Goal: Task Accomplishment & Management: Use online tool/utility

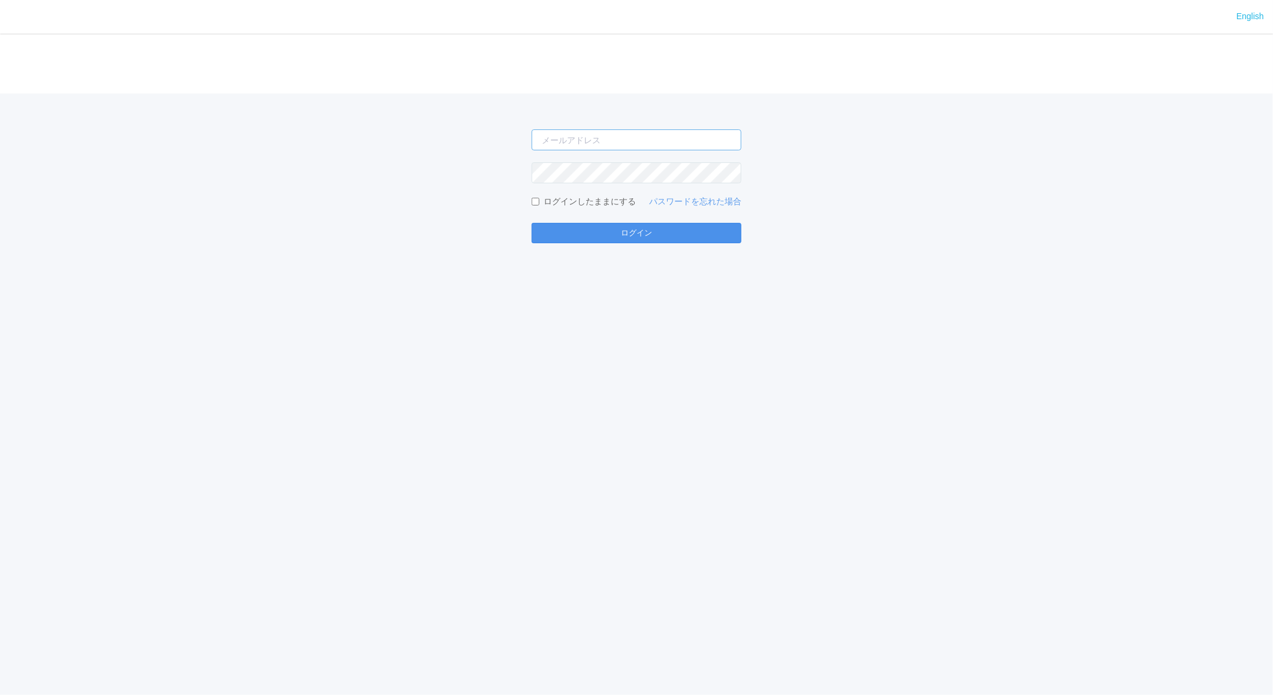
type input "[EMAIL_ADDRESS][DOMAIN_NAME]"
click at [615, 237] on button "ログイン" at bounding box center [636, 233] width 210 height 20
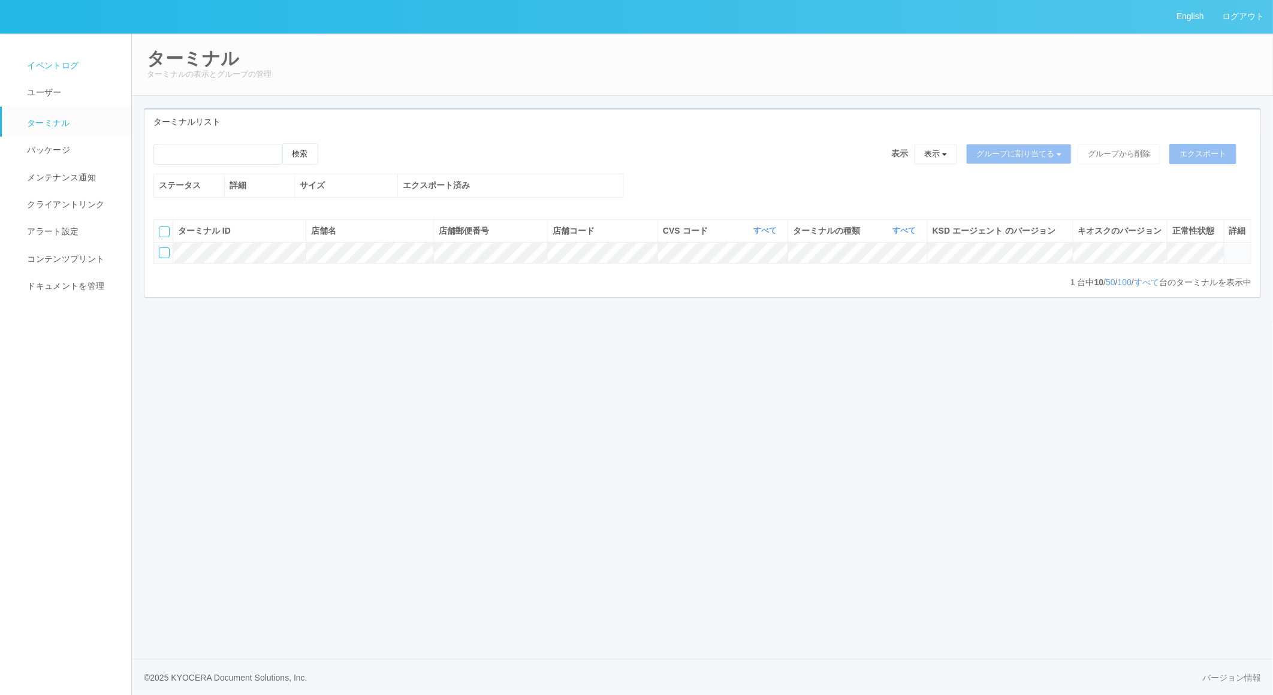
click at [55, 67] on span "イベントログ" at bounding box center [51, 66] width 55 height 10
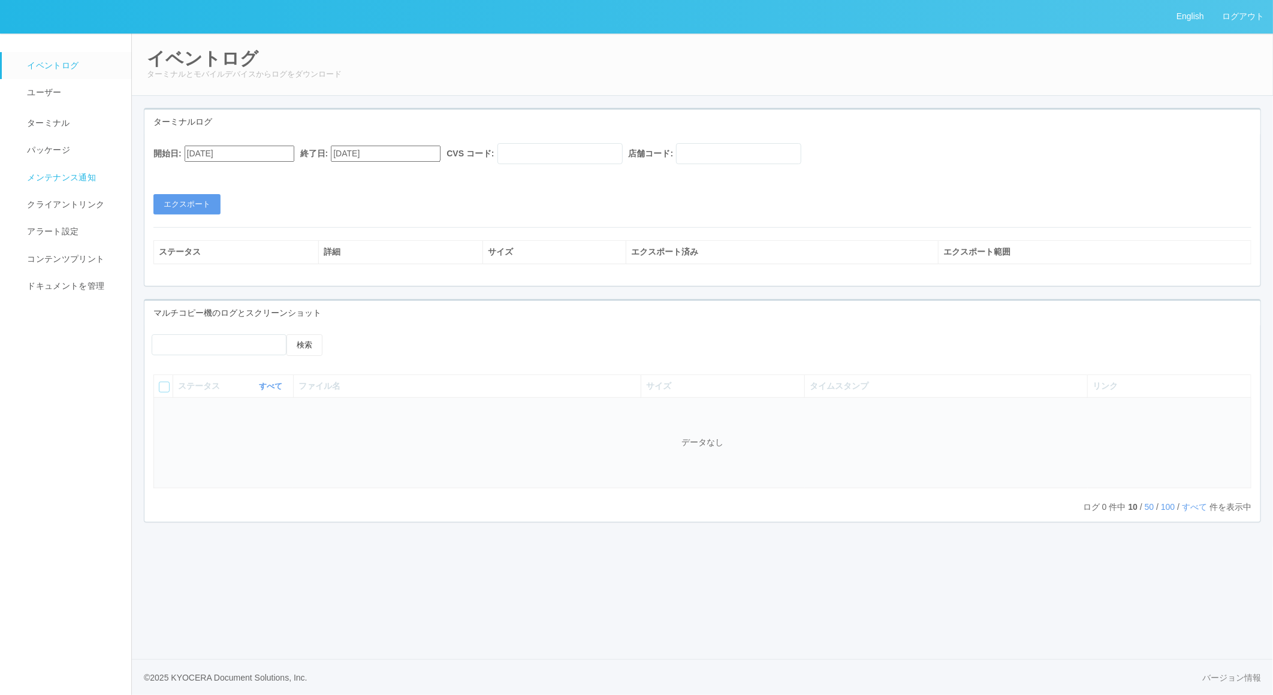
click at [42, 173] on span "メンテナンス通知" at bounding box center [60, 178] width 72 height 10
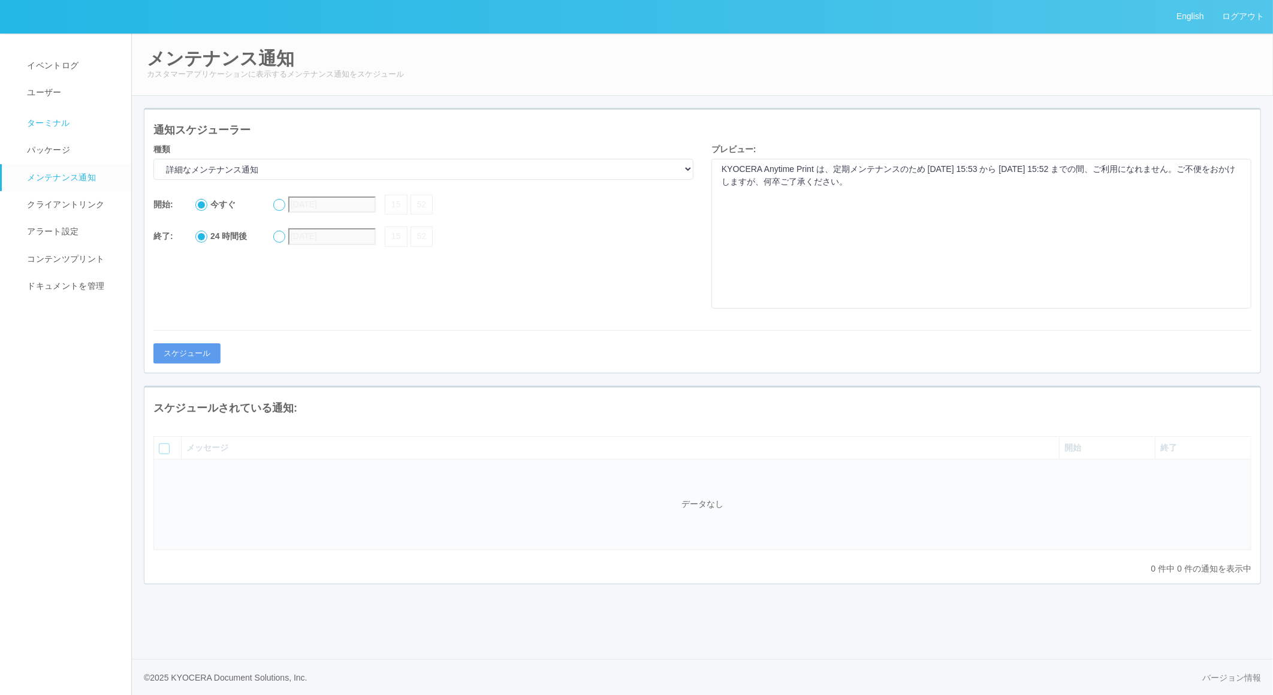
click at [56, 118] on span "ターミナル" at bounding box center [47, 123] width 46 height 10
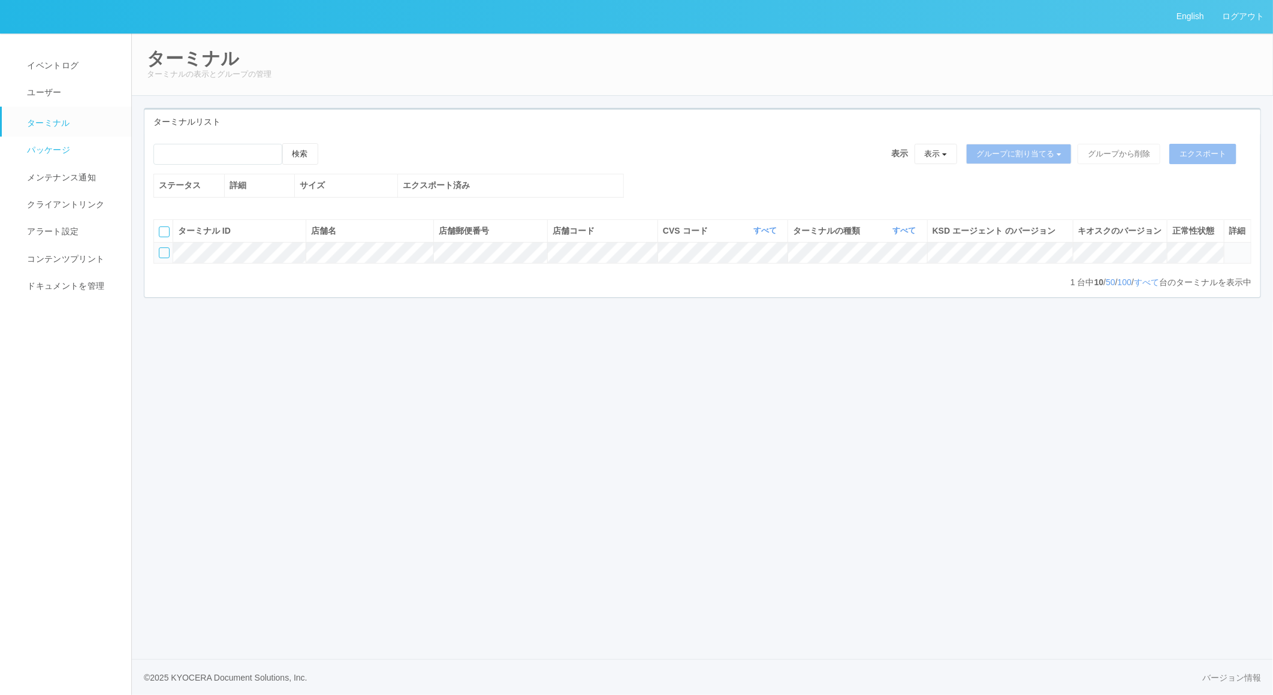
click at [62, 155] on span "パッケージ" at bounding box center [47, 150] width 46 height 10
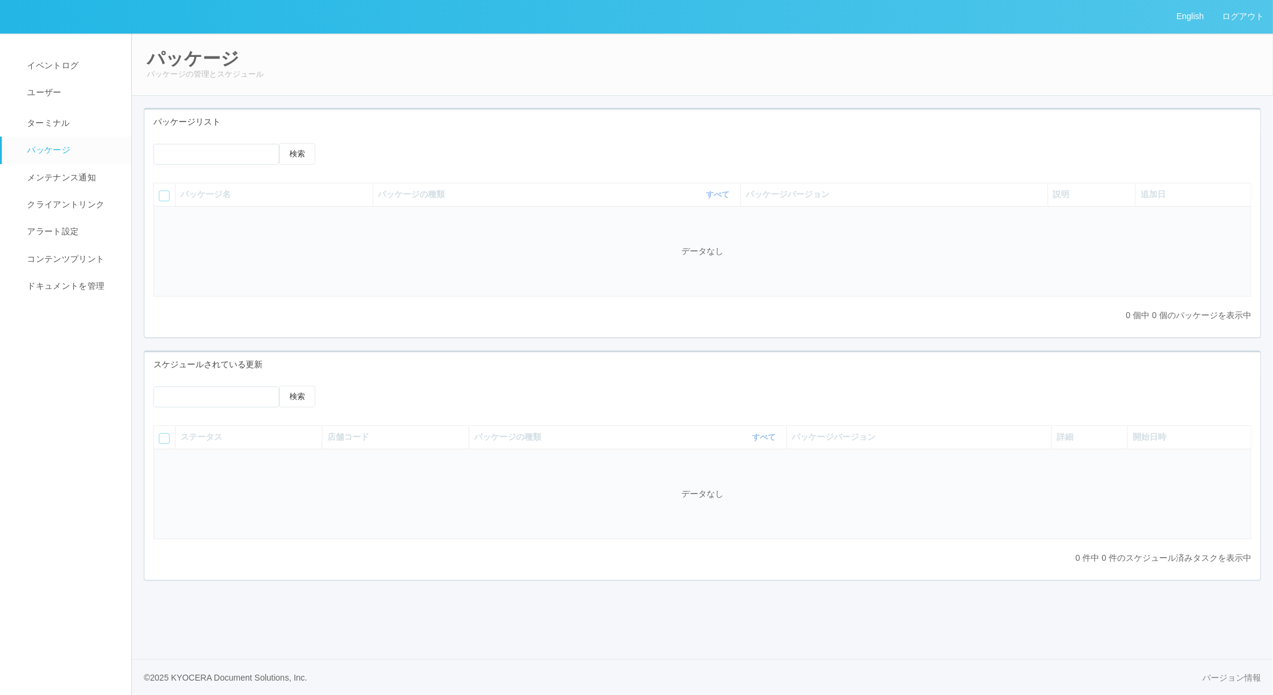
click at [342, 143] on icon at bounding box center [342, 143] width 0 height 0
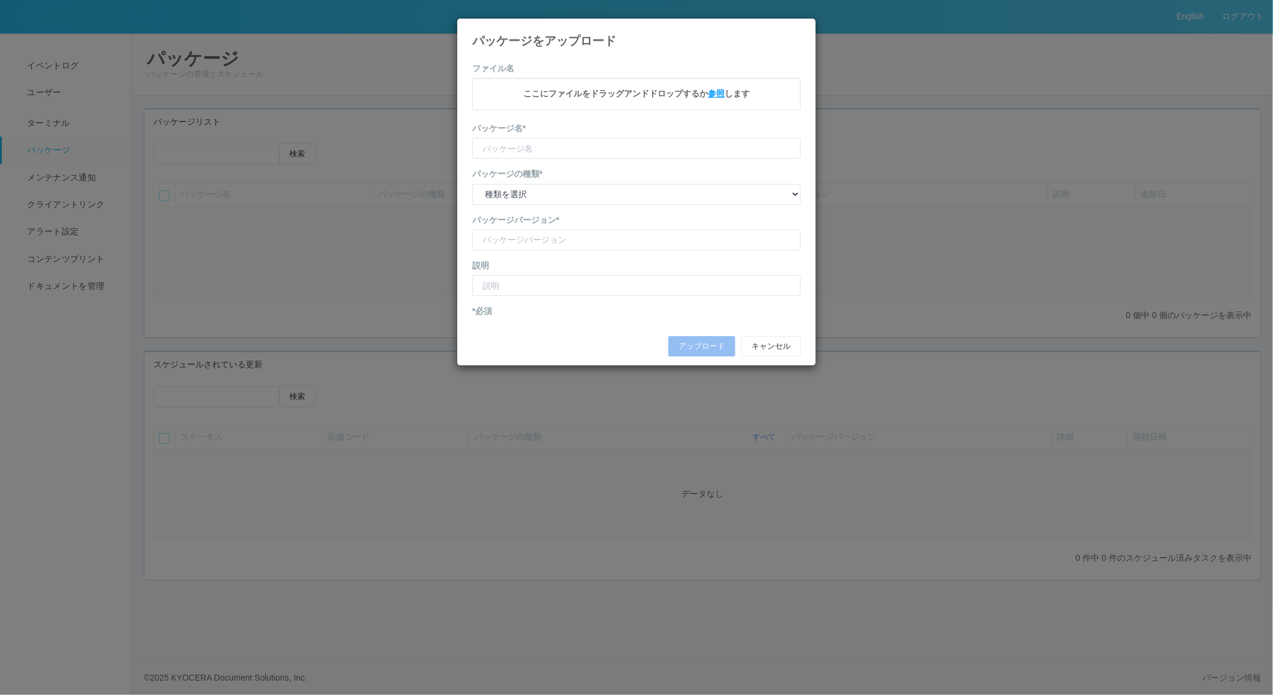
click at [712, 96] on span "参照" at bounding box center [716, 94] width 17 height 10
click at [714, 95] on span "参照" at bounding box center [716, 94] width 17 height 10
click at [687, 346] on button "アップロード" at bounding box center [701, 347] width 67 height 20
click at [651, 153] on input "text" at bounding box center [636, 150] width 328 height 21
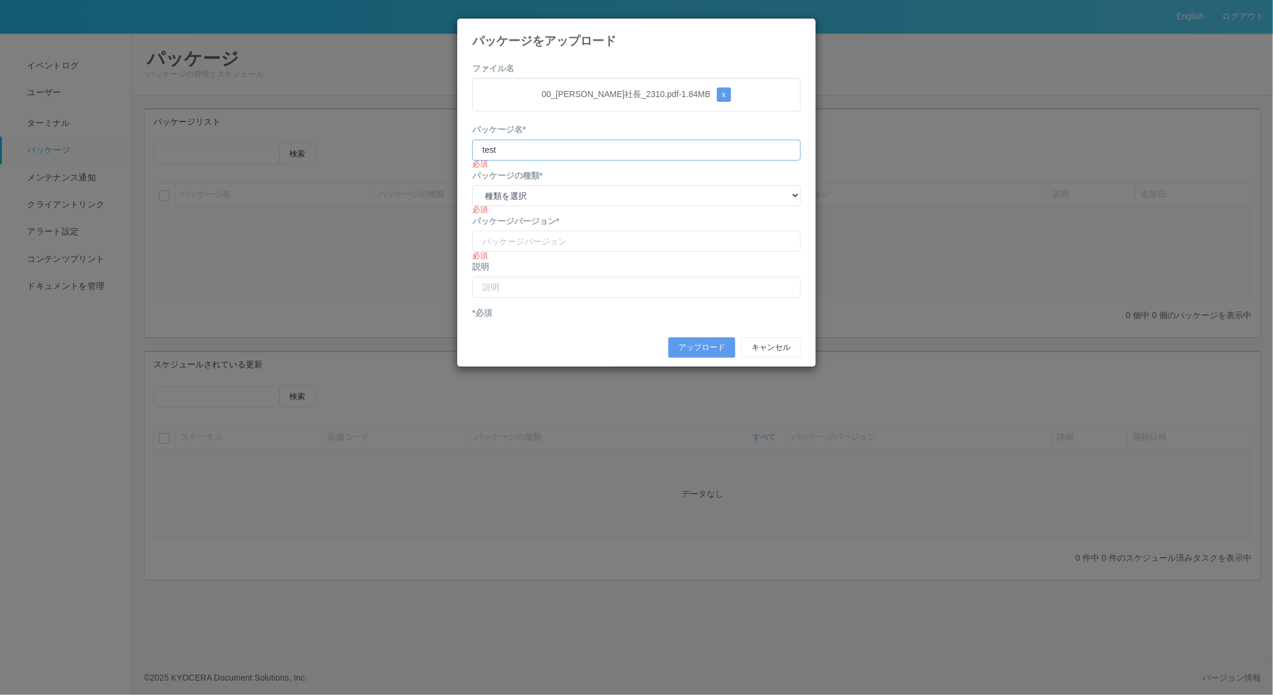
type input "test"
click at [675, 194] on select "種類を選択 キオスク KSD エージェント j_setting.txt" at bounding box center [636, 195] width 328 height 21
select select "Kiosk"
click at [472, 185] on select "種類を選択 キオスク KSD エージェント j_setting.txt" at bounding box center [636, 195] width 328 height 21
click at [685, 236] on input "version" at bounding box center [636, 241] width 328 height 21
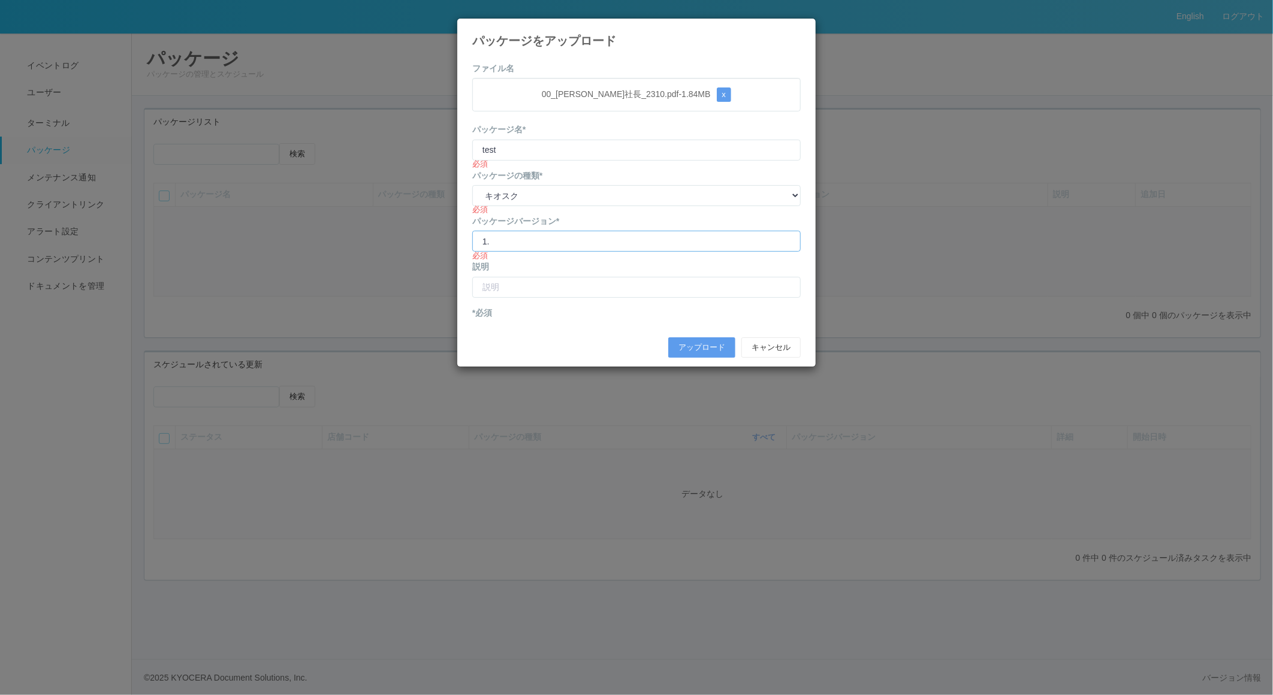
type input "1.3.6526.67"
click at [622, 288] on input "text" at bounding box center [636, 287] width 328 height 21
type input "test"
click at [678, 337] on div "アップロード キャンセル" at bounding box center [636, 347] width 346 height 32
click at [686, 349] on button "アップロード" at bounding box center [701, 347] width 67 height 20
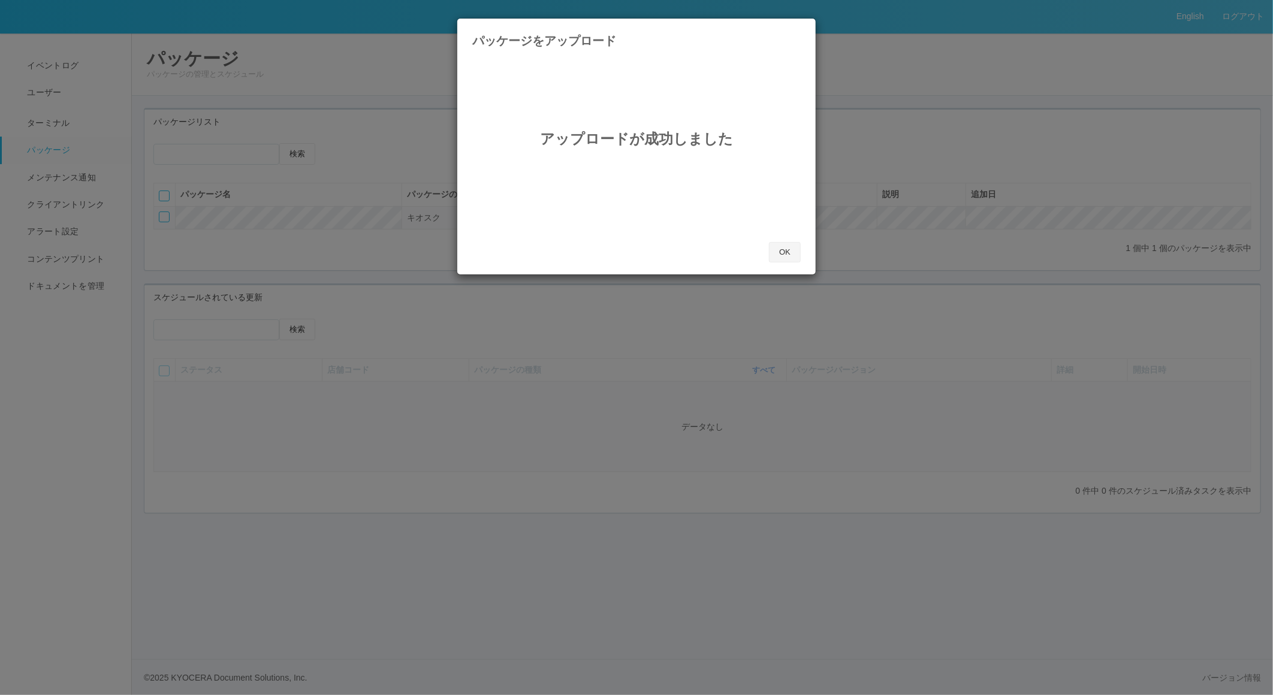
click at [787, 250] on button "OK" at bounding box center [785, 252] width 32 height 20
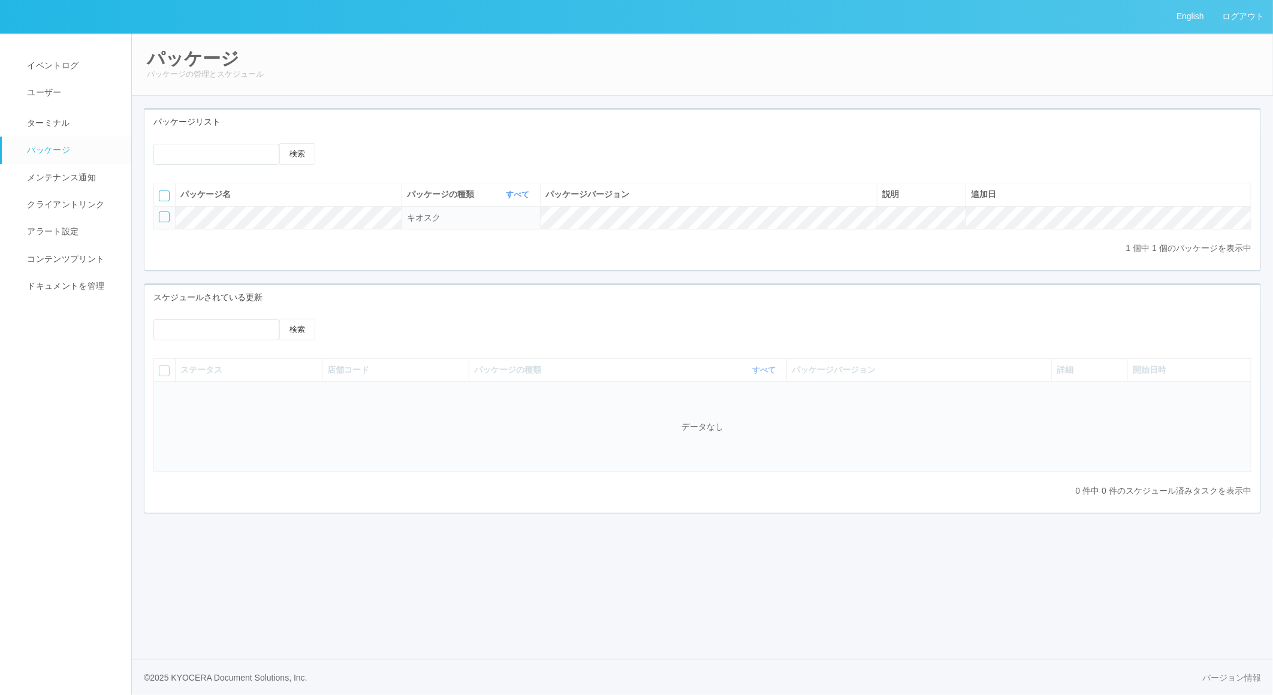
click at [342, 319] on icon at bounding box center [342, 319] width 0 height 0
click at [163, 213] on div at bounding box center [164, 216] width 11 height 11
click at [351, 143] on icon at bounding box center [351, 143] width 0 height 0
select select "Kiosk"
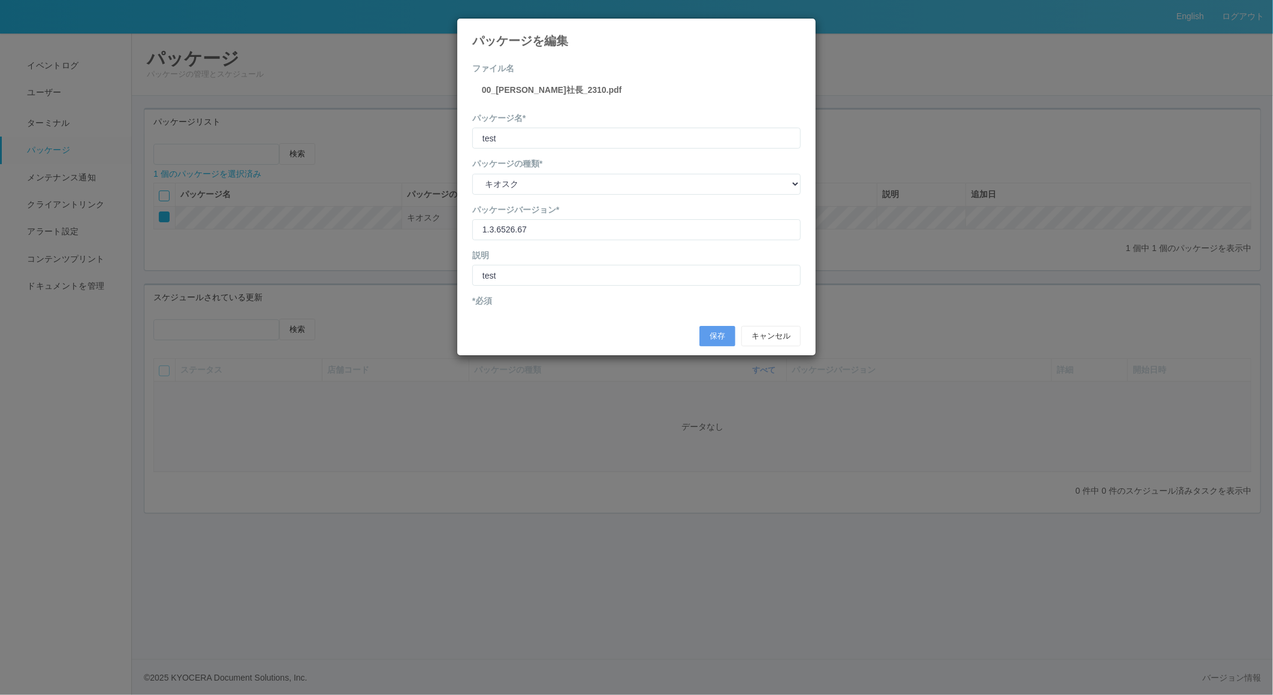
click at [786, 29] on div "パッケージを編集" at bounding box center [636, 33] width 358 height 29
click at [800, 28] on icon at bounding box center [800, 28] width 0 height 0
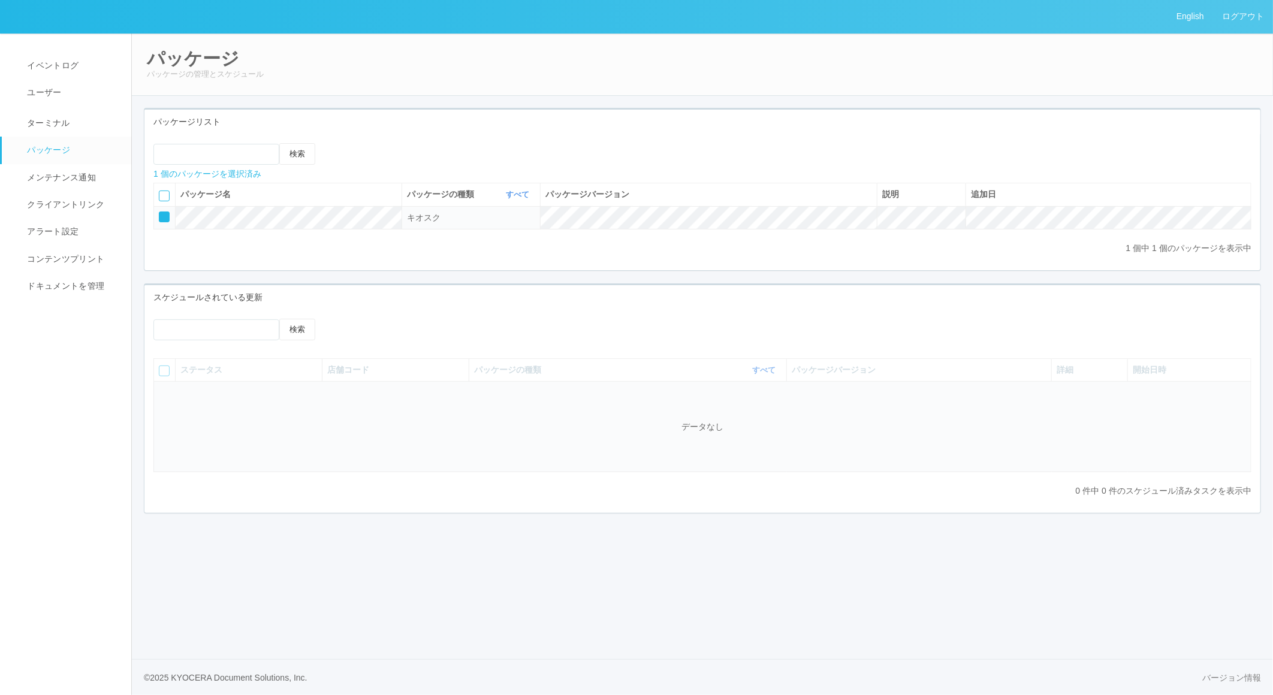
click at [342, 143] on icon at bounding box center [342, 143] width 0 height 0
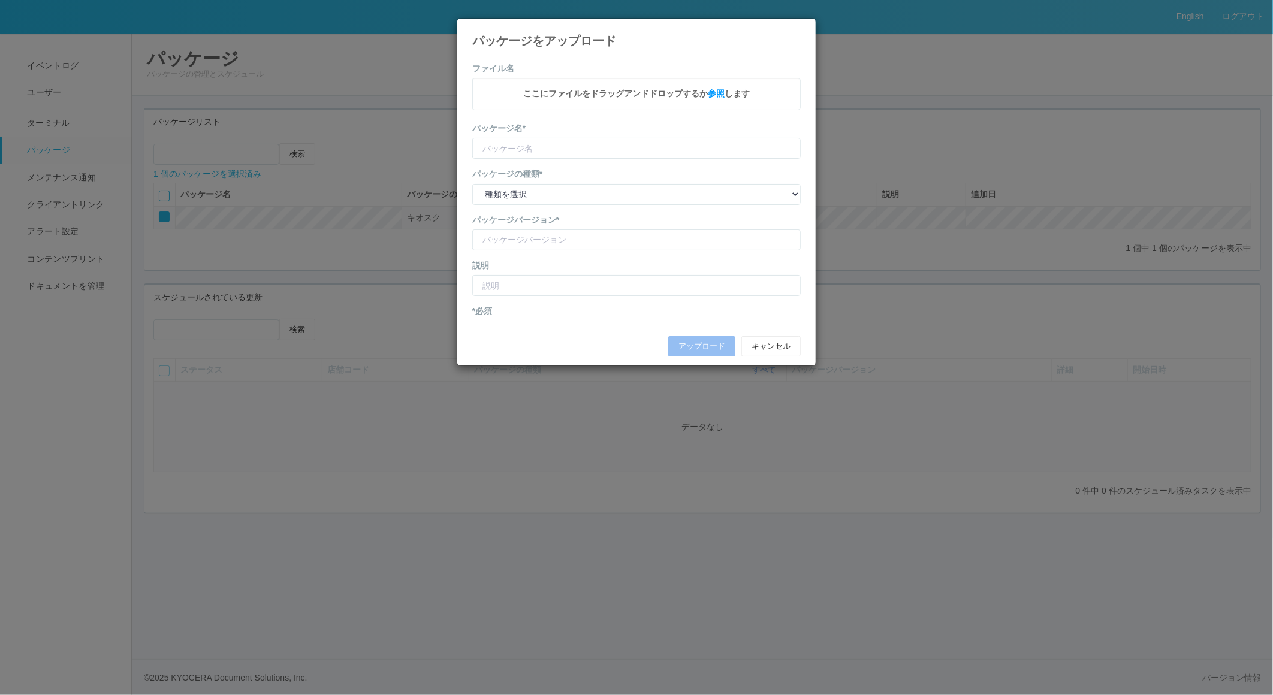
click at [800, 28] on icon at bounding box center [800, 28] width 0 height 0
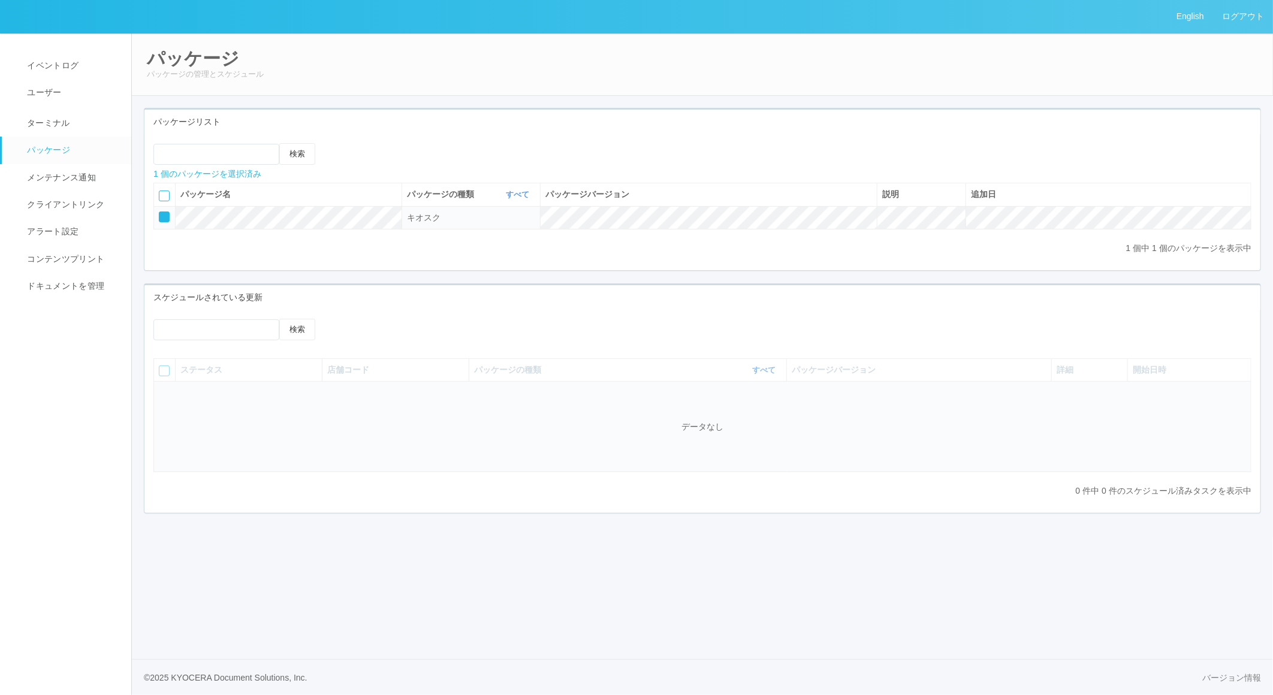
click at [165, 220] on div at bounding box center [164, 216] width 11 height 11
click at [164, 210] on td at bounding box center [165, 217] width 22 height 23
click at [164, 219] on div at bounding box center [164, 216] width 11 height 11
click at [342, 143] on icon at bounding box center [342, 143] width 0 height 0
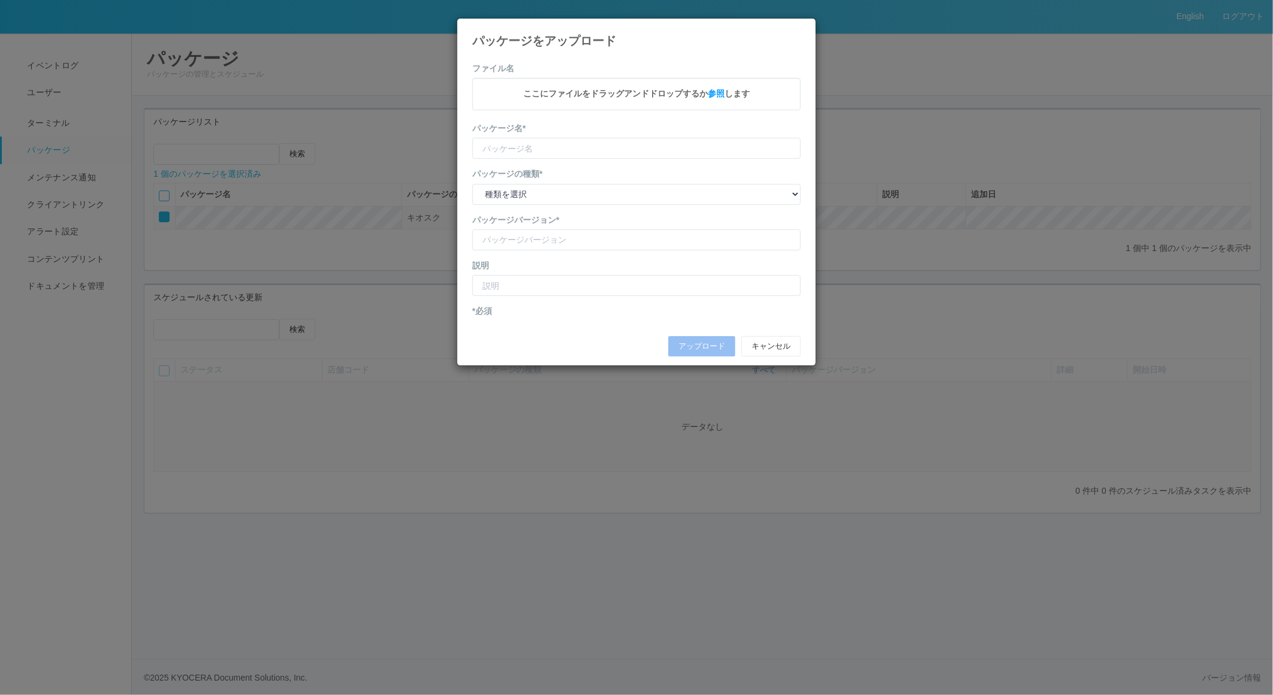
click at [788, 40] on h4 "パッケージをアップロード" at bounding box center [636, 40] width 328 height 13
click at [800, 28] on icon at bounding box center [800, 28] width 0 height 0
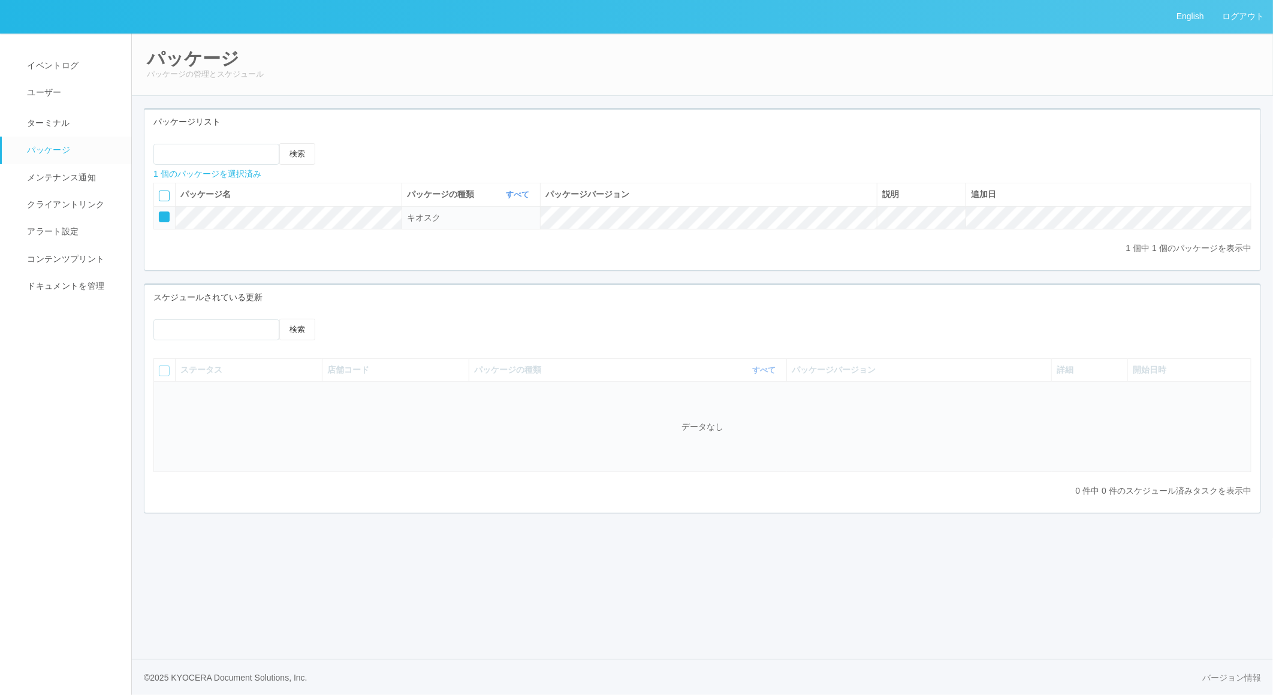
click at [351, 143] on icon at bounding box center [351, 143] width 0 height 0
select select "Kiosk"
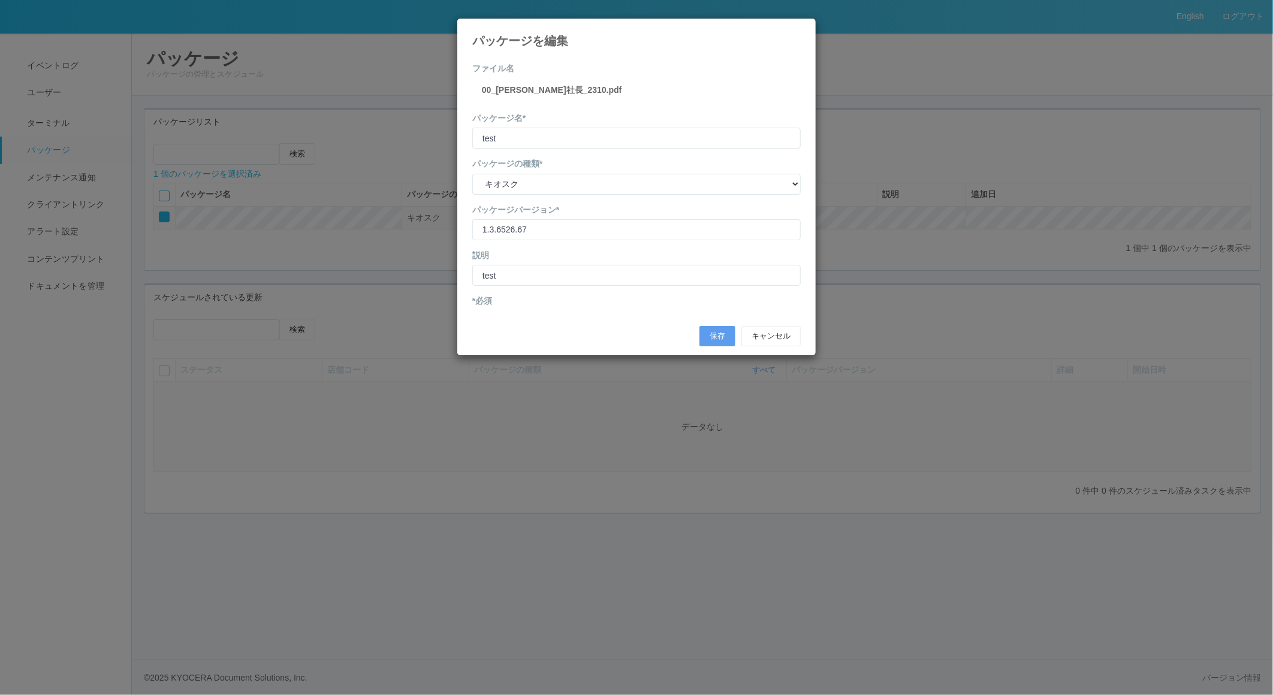
click at [382, 151] on div "パッケージを編集 ファイル名 00_[PERSON_NAME]社長_2310.pdf パッケージ名* test パッケージの種類* 種類を選択 キオスク KS…" at bounding box center [636, 347] width 1273 height 695
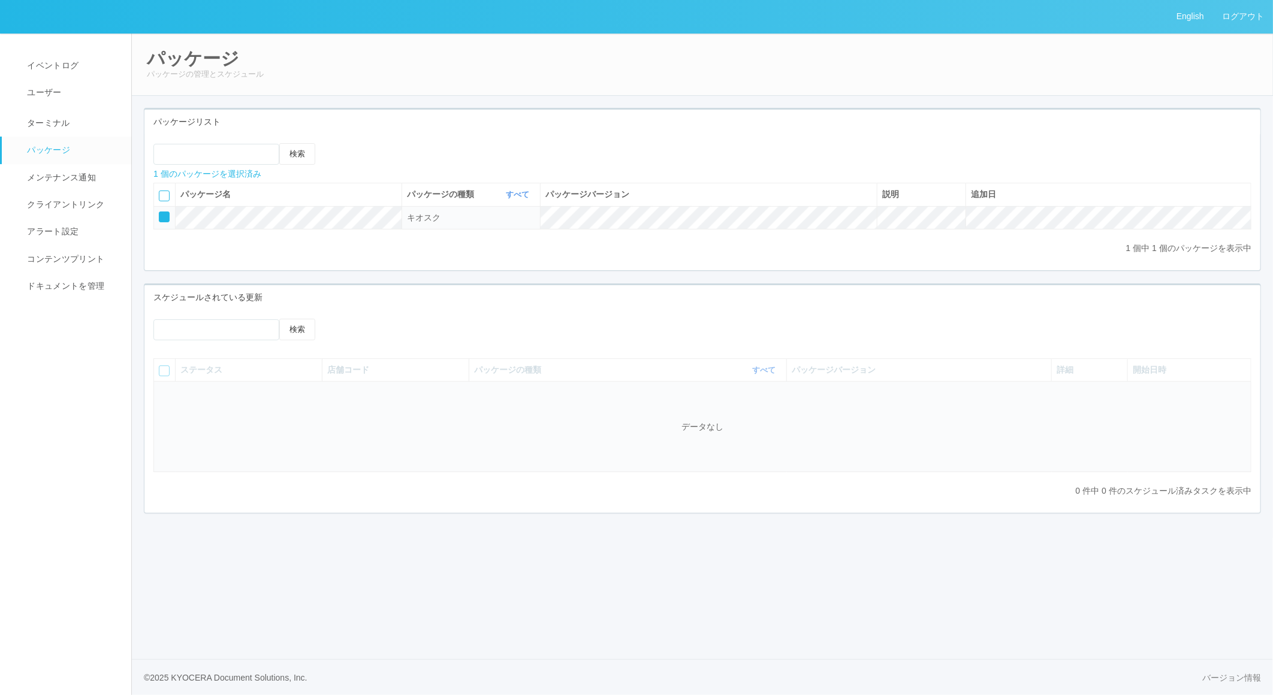
click at [351, 143] on icon at bounding box center [351, 143] width 0 height 0
select select "Kiosk"
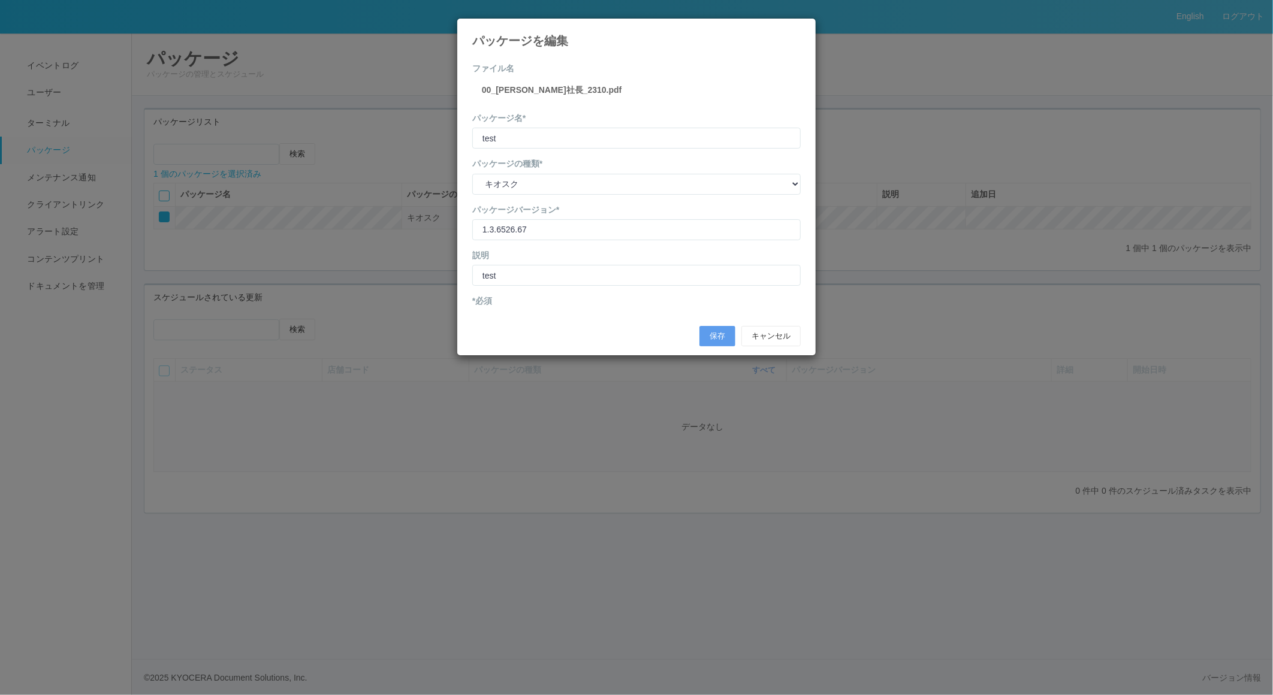
click at [800, 28] on icon at bounding box center [800, 28] width 0 height 0
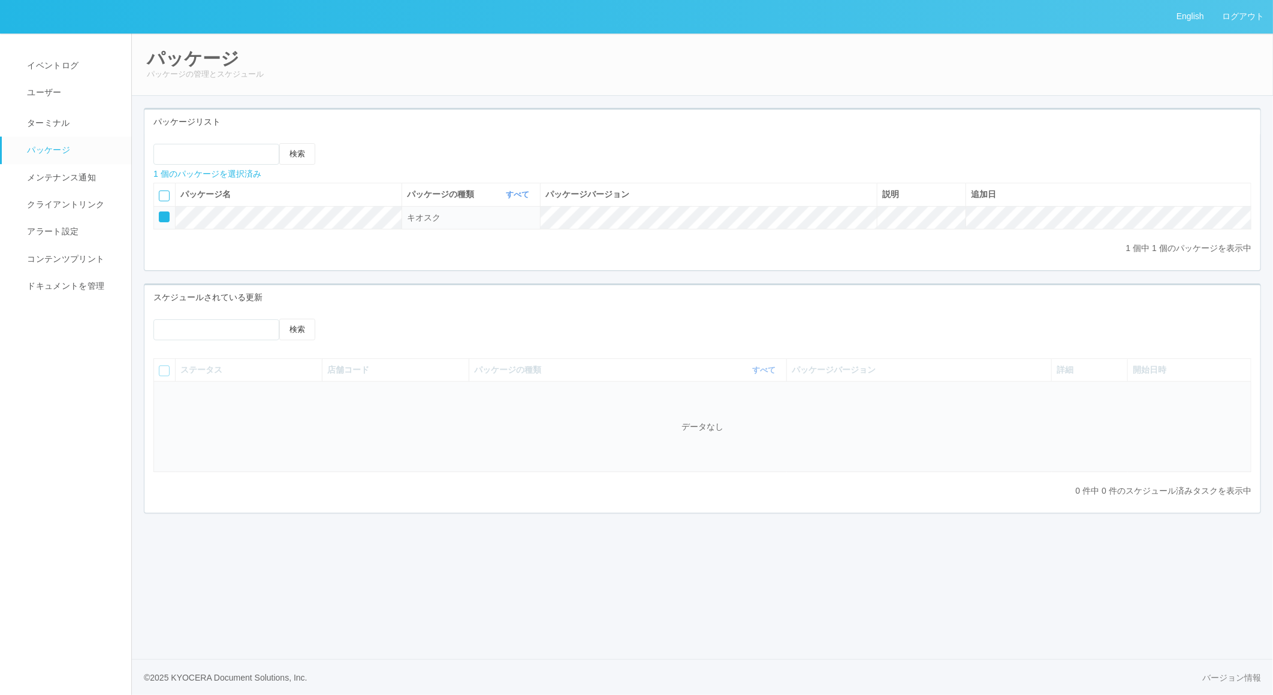
click at [411, 457] on td "データなし" at bounding box center [702, 427] width 1097 height 90
click at [71, 117] on link "ターミナル" at bounding box center [72, 122] width 140 height 30
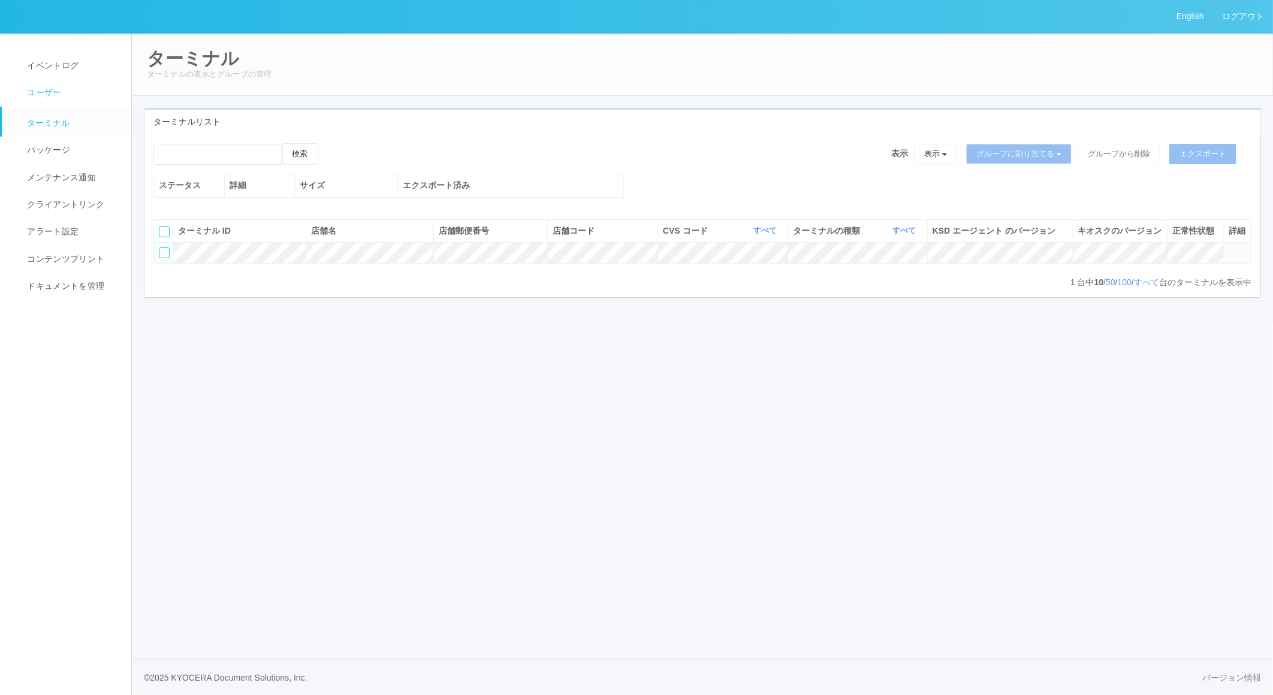
click at [55, 91] on span "ユーザー" at bounding box center [42, 92] width 37 height 10
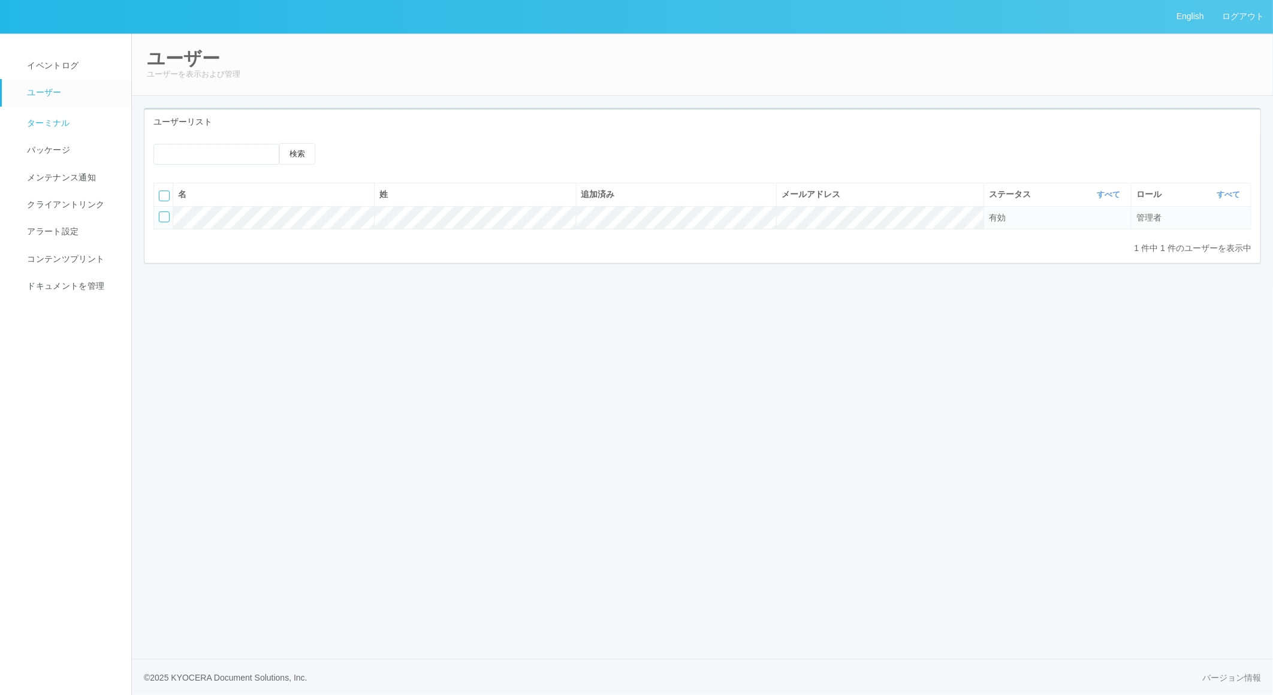
click at [51, 115] on link "ターミナル" at bounding box center [72, 122] width 140 height 30
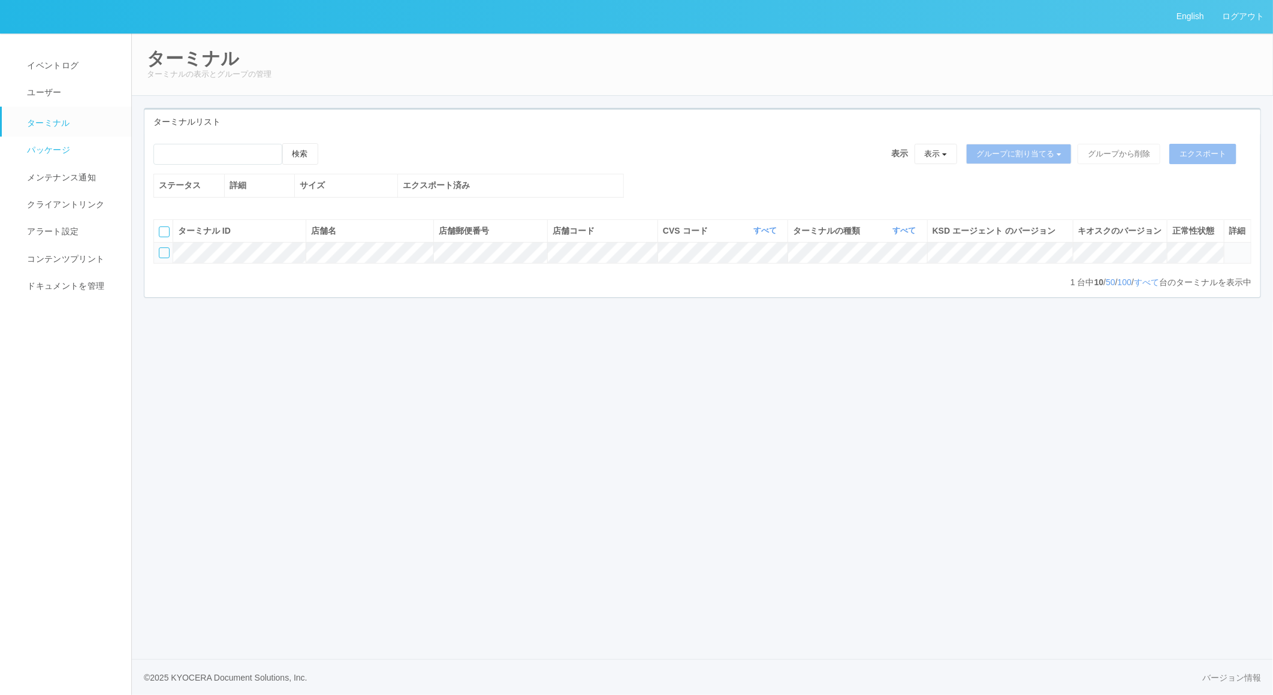
click at [55, 143] on link "パッケージ" at bounding box center [72, 150] width 140 height 27
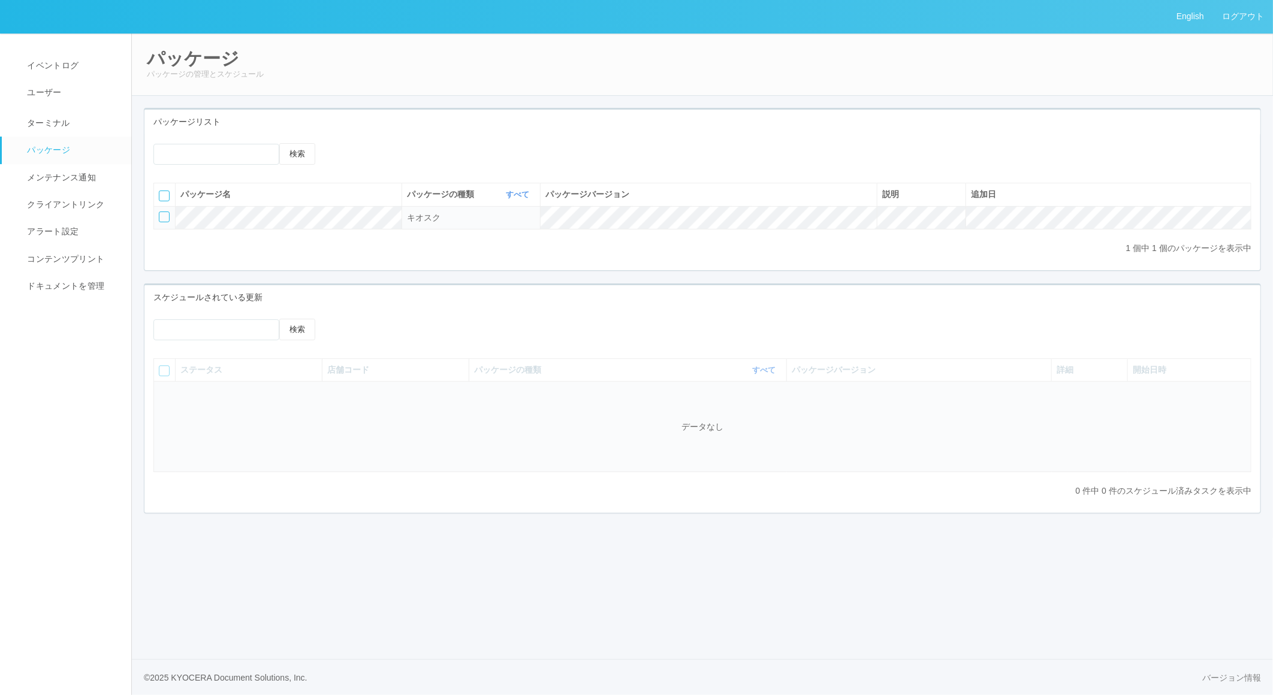
click at [294, 346] on div "検索" at bounding box center [234, 334] width 162 height 31
click at [55, 120] on span "ターミナル" at bounding box center [47, 123] width 46 height 10
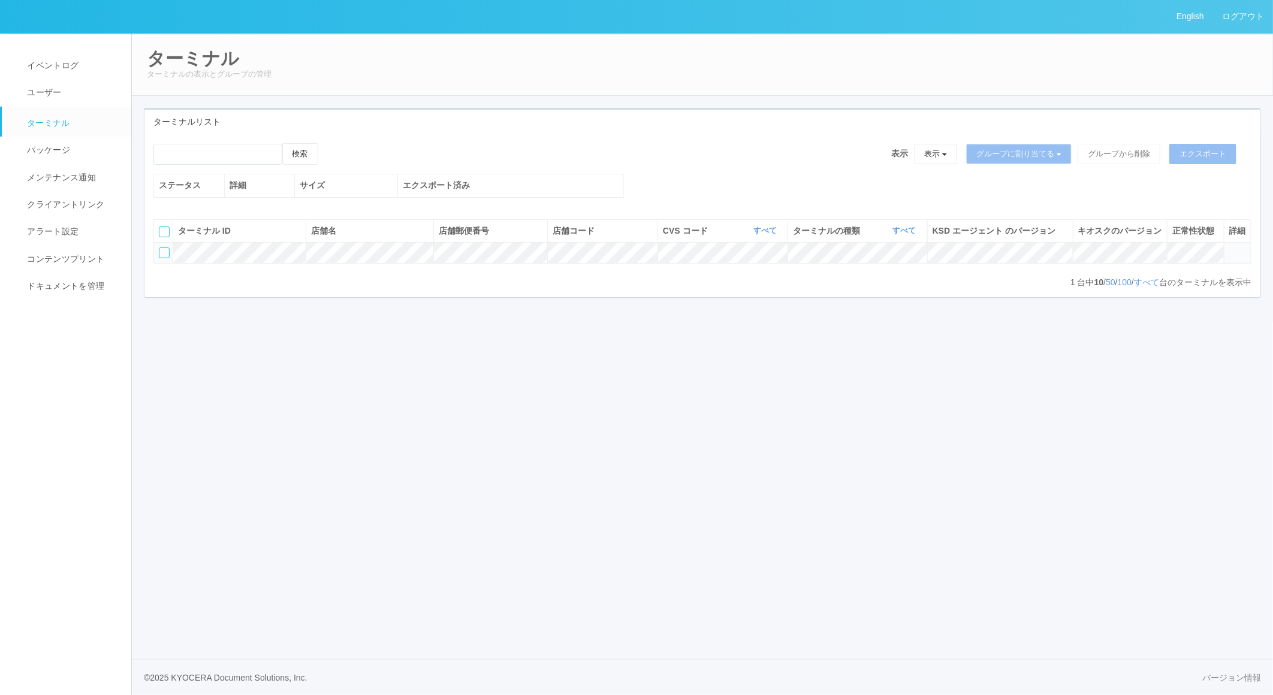
click at [162, 258] on div at bounding box center [164, 252] width 11 height 11
click at [330, 143] on icon at bounding box center [330, 143] width 0 height 0
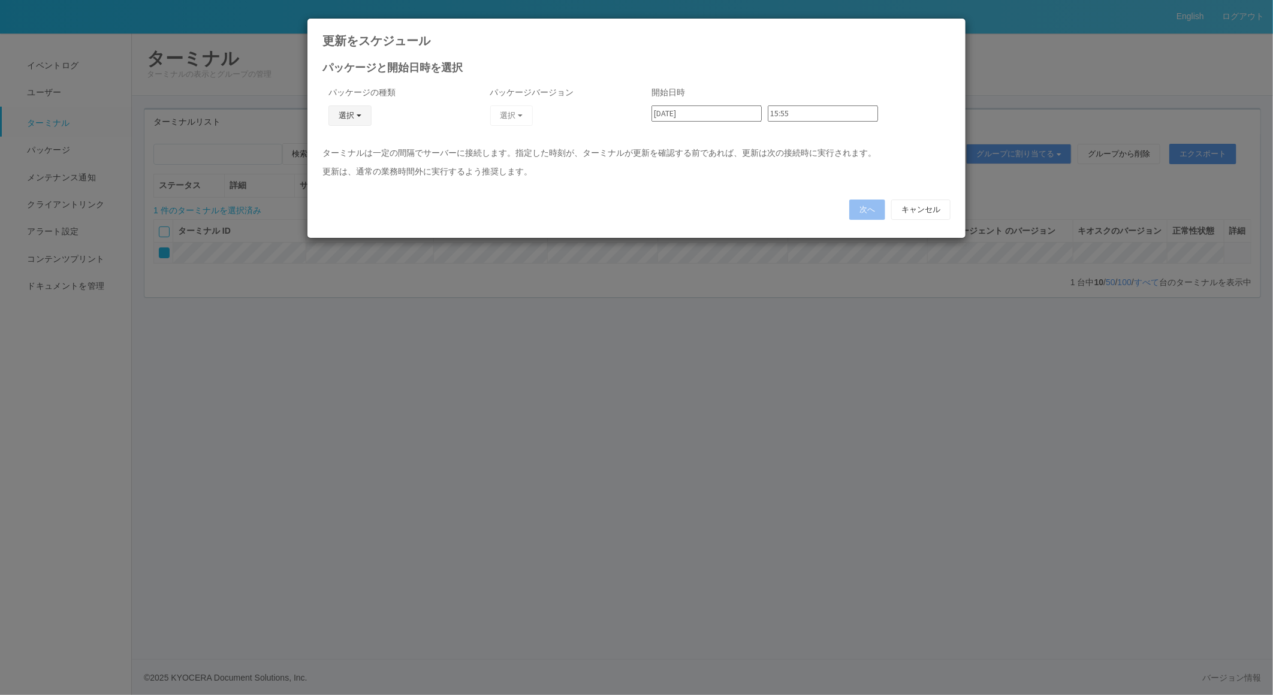
click at [346, 120] on button "選択" at bounding box center [349, 115] width 43 height 20
click at [348, 159] on link "キオスク" at bounding box center [332, 167] width 95 height 19
click at [526, 118] on button "選択" at bounding box center [511, 115] width 43 height 20
click at [519, 149] on link "1.3.6526.67" at bounding box center [493, 149] width 95 height 19
click at [864, 210] on button "次へ" at bounding box center [867, 210] width 36 height 20
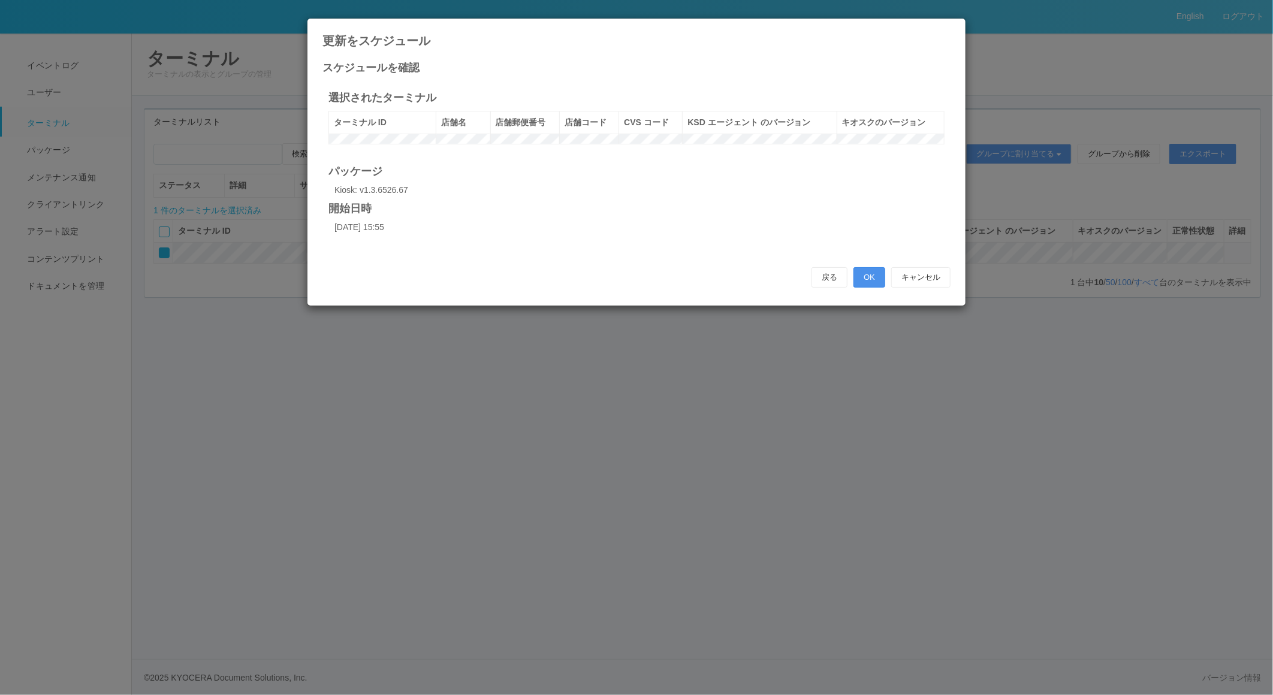
click at [861, 288] on button "OK" at bounding box center [869, 277] width 32 height 20
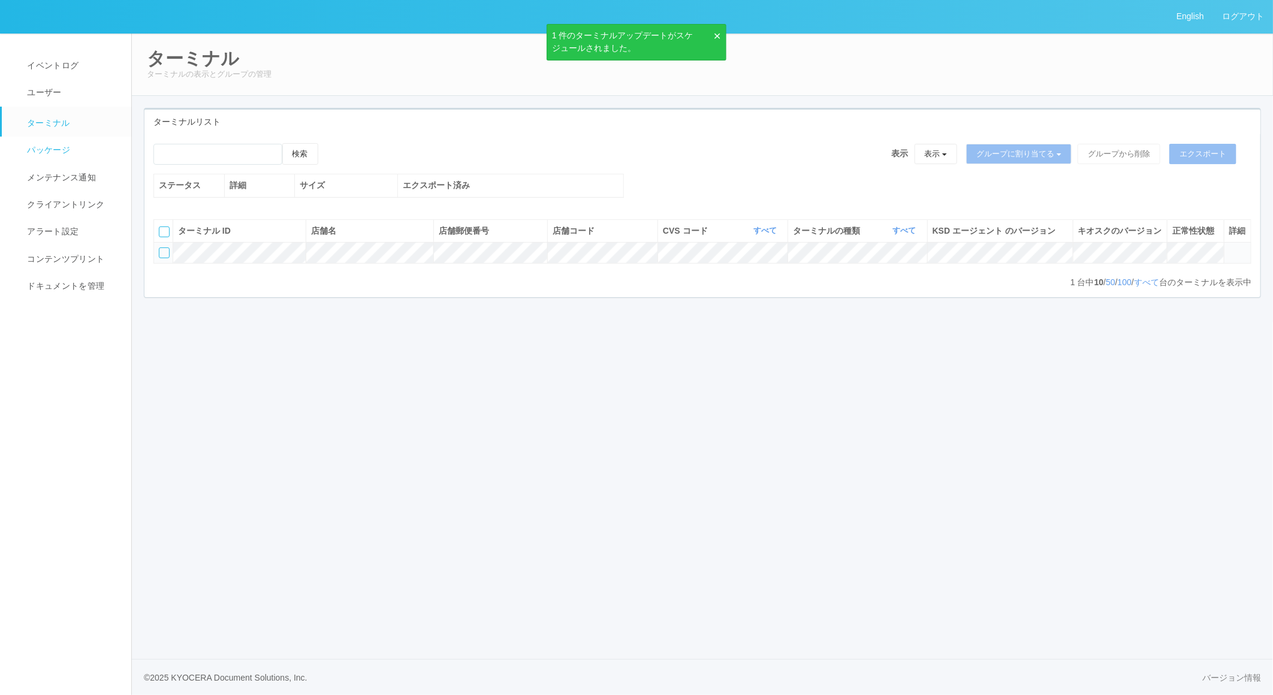
click at [68, 158] on link "パッケージ" at bounding box center [72, 150] width 140 height 27
